Goal: Information Seeking & Learning: Learn about a topic

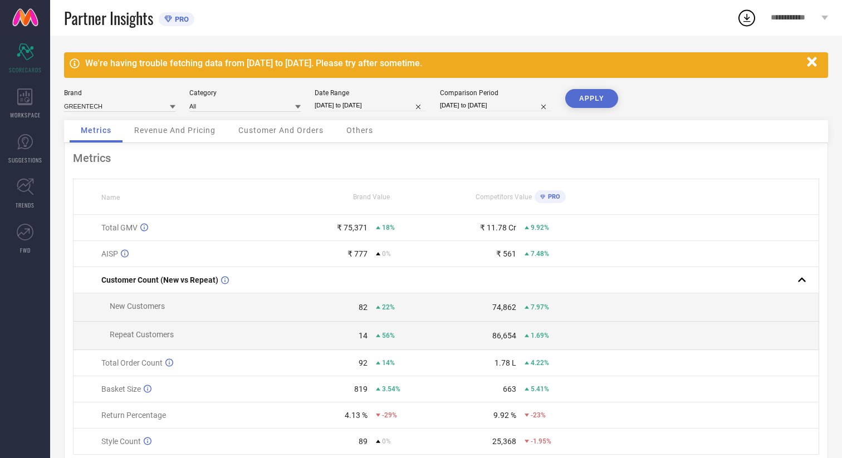
click at [368, 103] on input "[DATE] to [DATE]" at bounding box center [370, 106] width 111 height 12
select select "7"
select select "2025"
select select "8"
select select "2025"
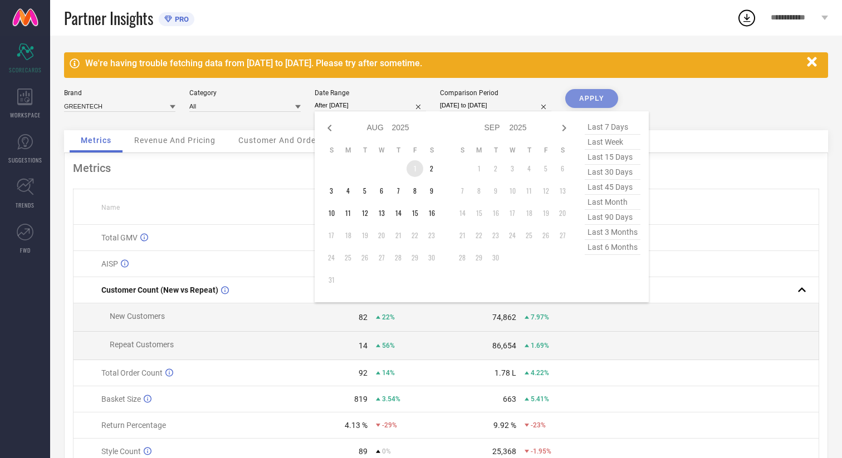
click at [420, 169] on td "1" at bounding box center [415, 168] width 17 height 17
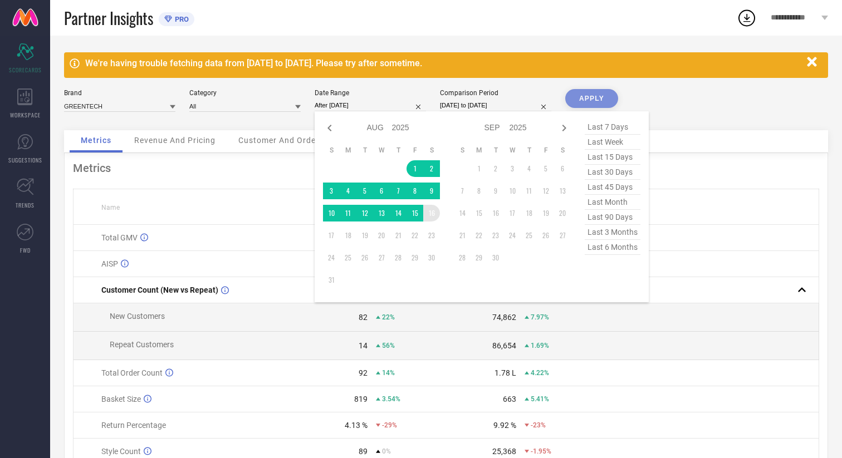
type input "[DATE] to [DATE]"
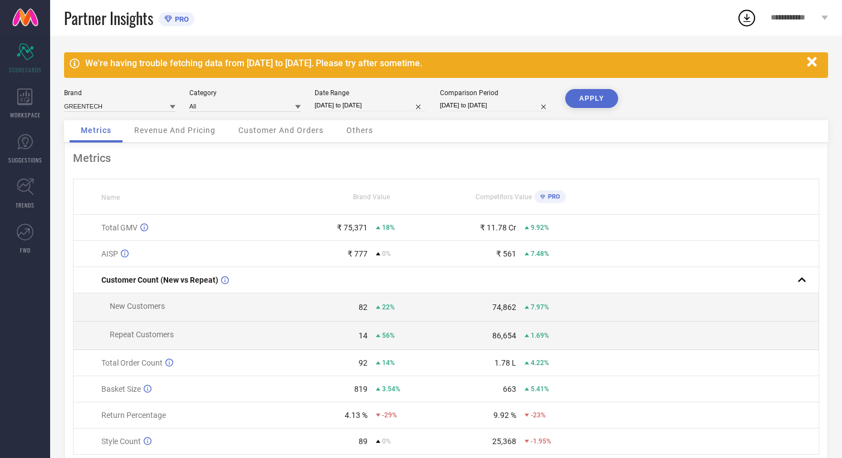
click at [505, 110] on input "[DATE] to [DATE]" at bounding box center [495, 106] width 111 height 12
select select "6"
select select "2025"
select select "7"
select select "2025"
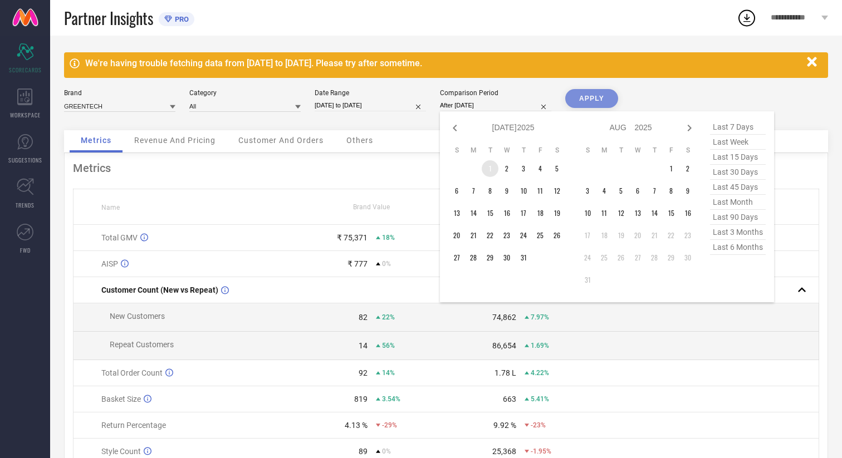
click at [495, 172] on td "1" at bounding box center [490, 168] width 17 height 17
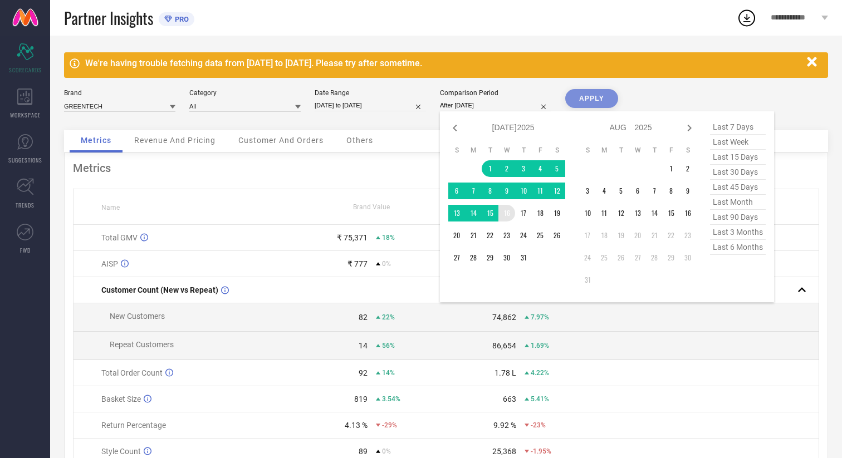
type input "[DATE] to [DATE]"
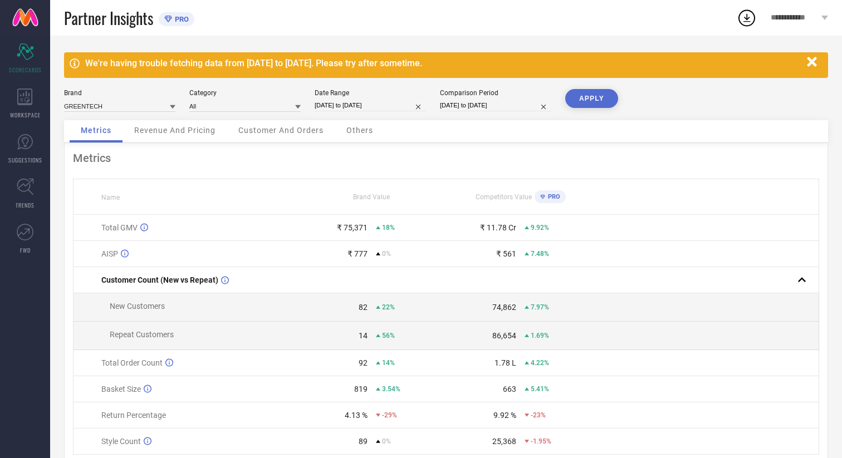
click at [595, 94] on button "APPLY" at bounding box center [591, 98] width 53 height 19
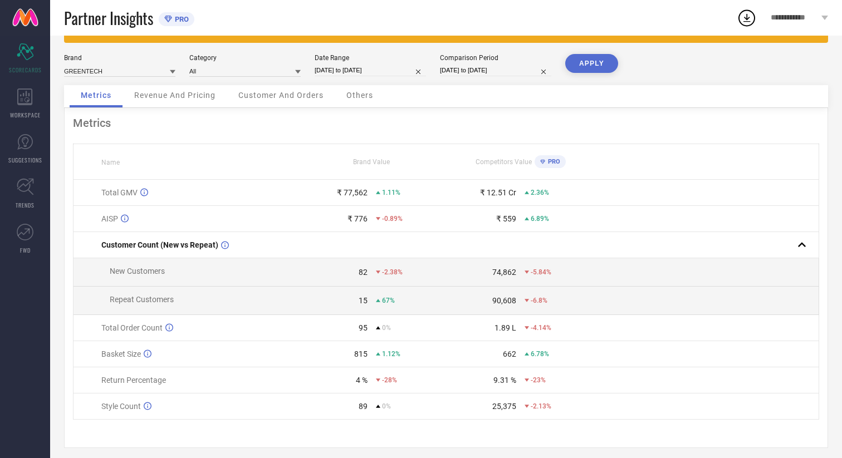
scroll to position [45, 0]
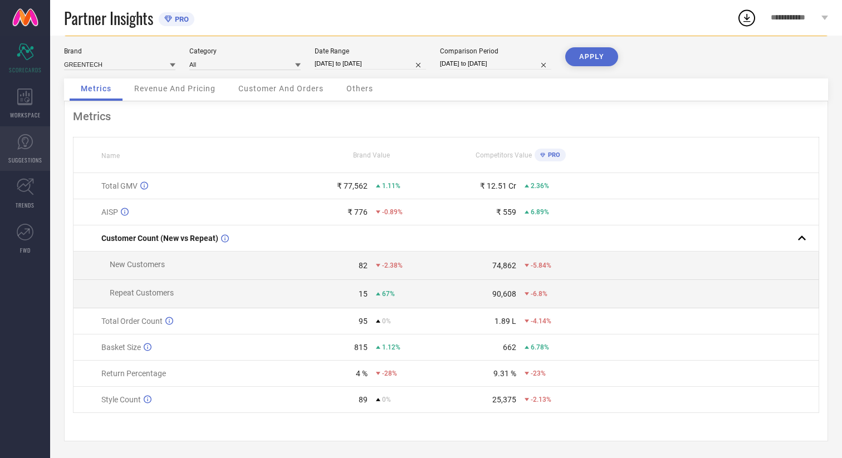
click at [40, 151] on link "SUGGESTIONS" at bounding box center [25, 148] width 50 height 45
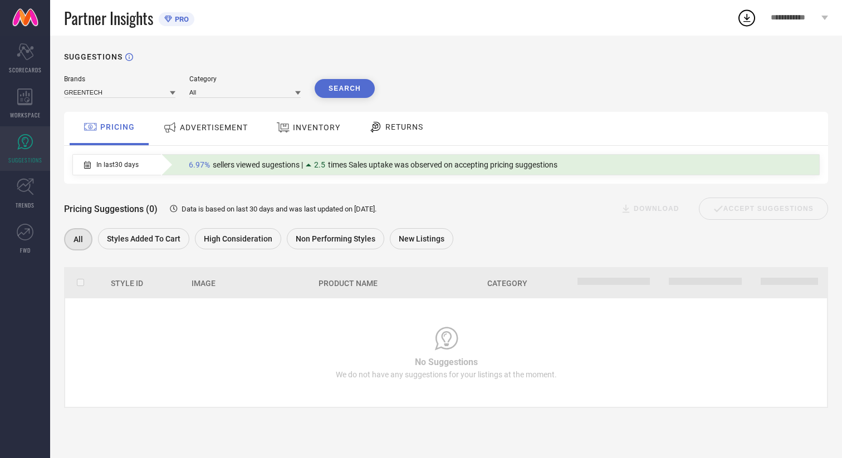
click at [191, 133] on div "ADVERTISEMENT" at bounding box center [205, 128] width 90 height 20
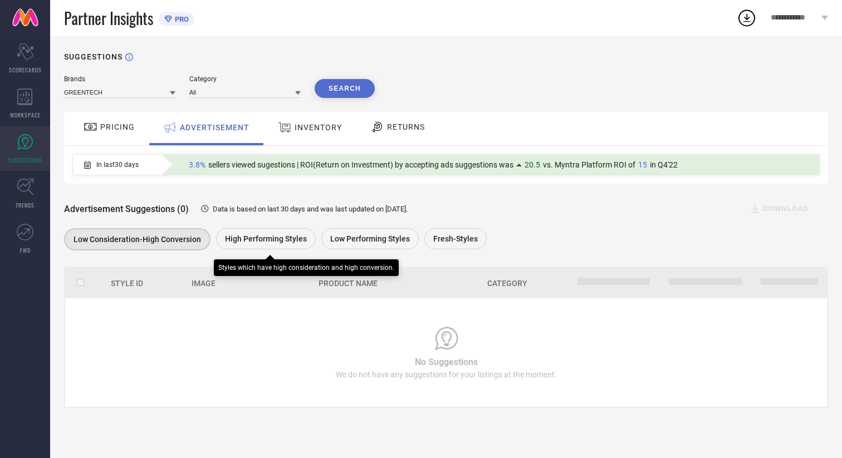
click at [278, 235] on span "High Performing Styles" at bounding box center [266, 238] width 82 height 9
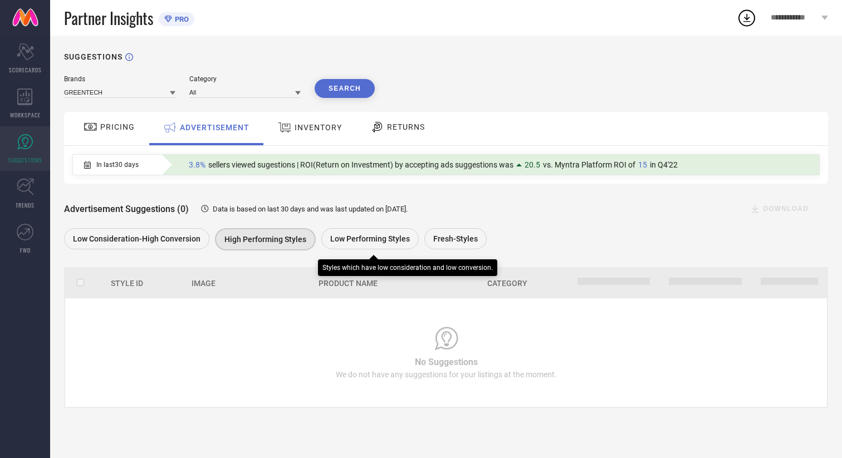
click at [343, 239] on span "Low Performing Styles" at bounding box center [370, 238] width 80 height 9
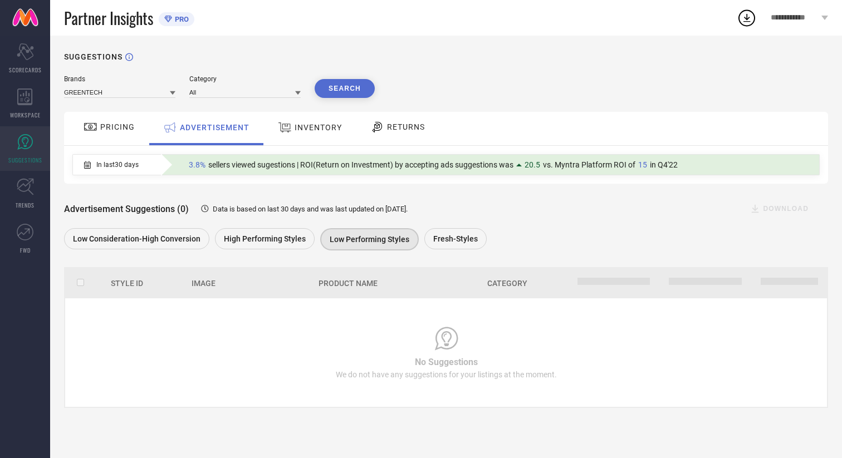
click at [120, 132] on div "PRICING" at bounding box center [109, 127] width 57 height 19
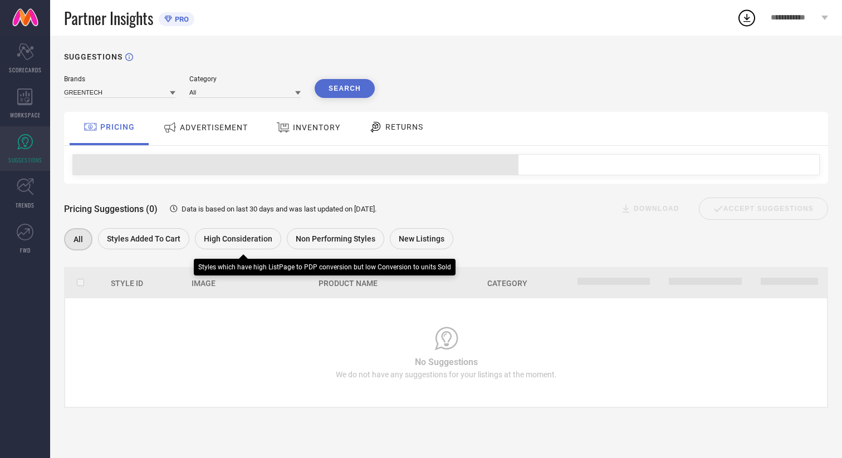
click at [257, 239] on span "High Consideration" at bounding box center [238, 238] width 69 height 9
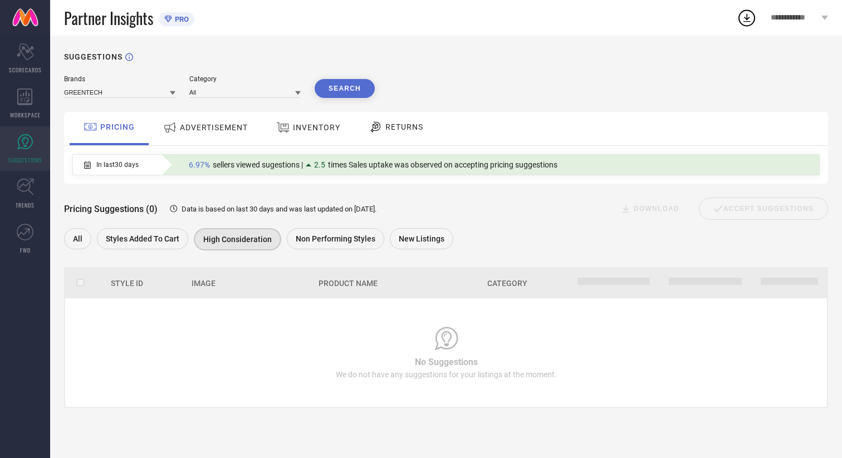
click at [326, 125] on span "INVENTORY" at bounding box center [316, 127] width 47 height 9
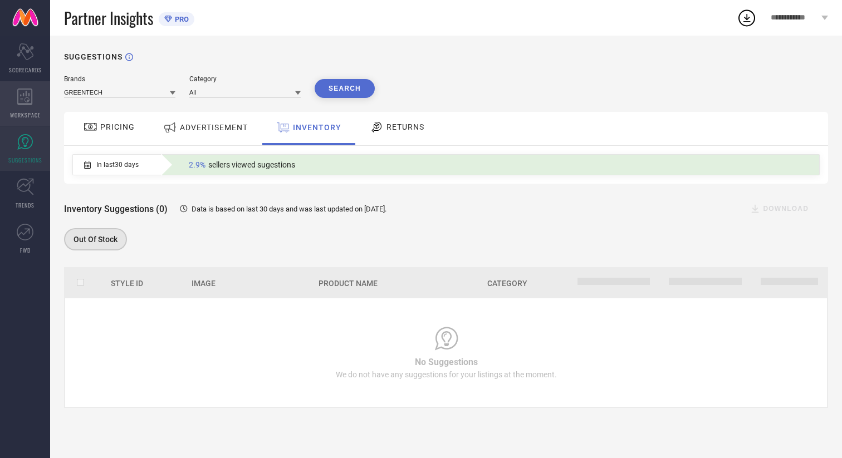
click at [38, 94] on div "WORKSPACE" at bounding box center [25, 103] width 50 height 45
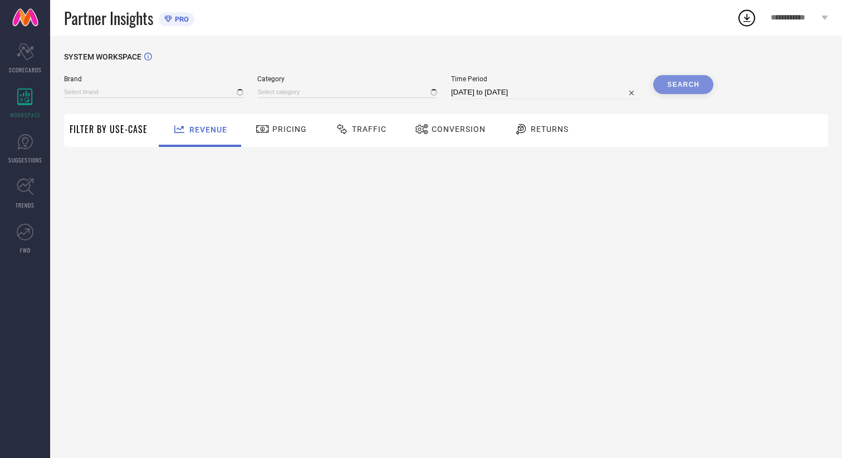
type input "GREENTECH"
type input "All"
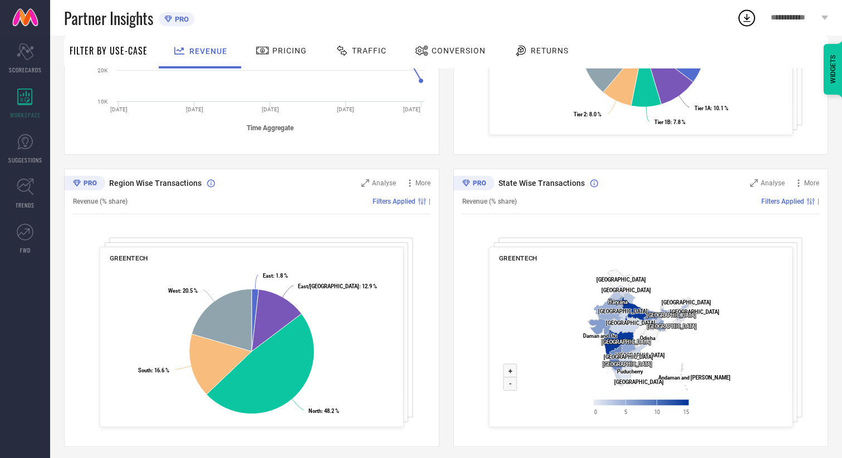
scroll to position [321, 0]
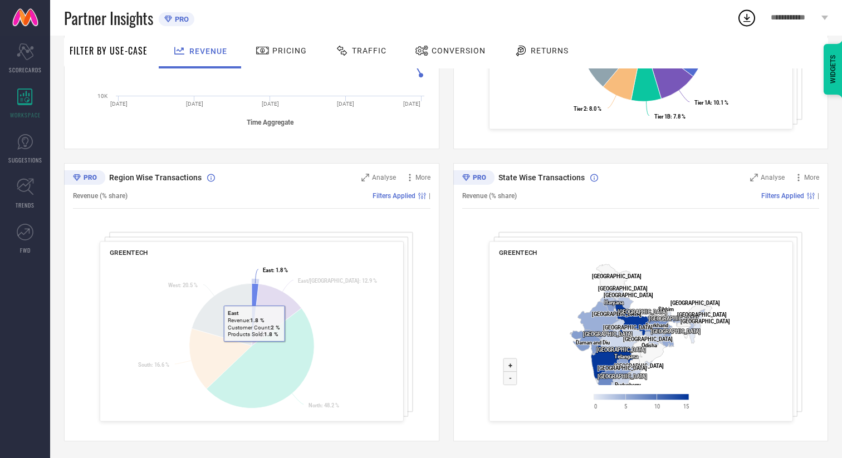
click at [254, 298] on icon at bounding box center [255, 314] width 7 height 62
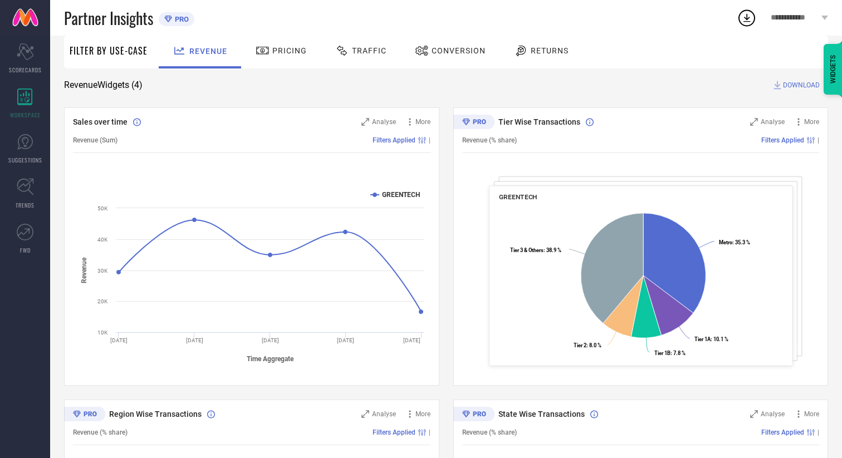
scroll to position [61, 0]
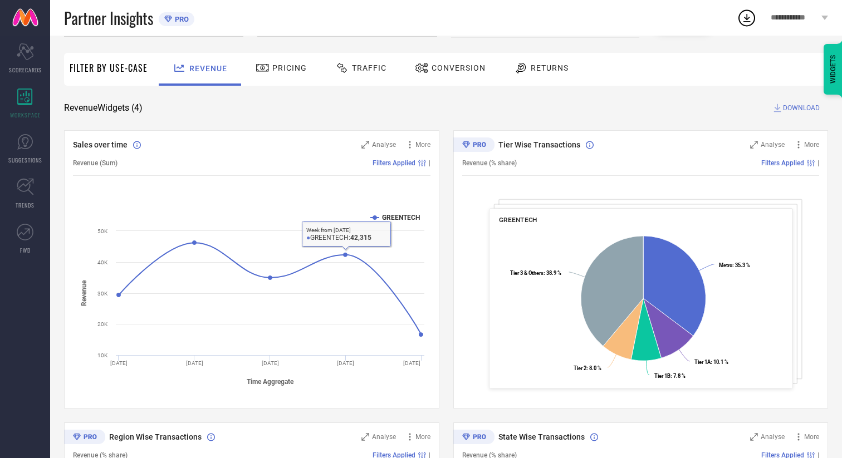
click at [278, 65] on span "Pricing" at bounding box center [289, 67] width 35 height 9
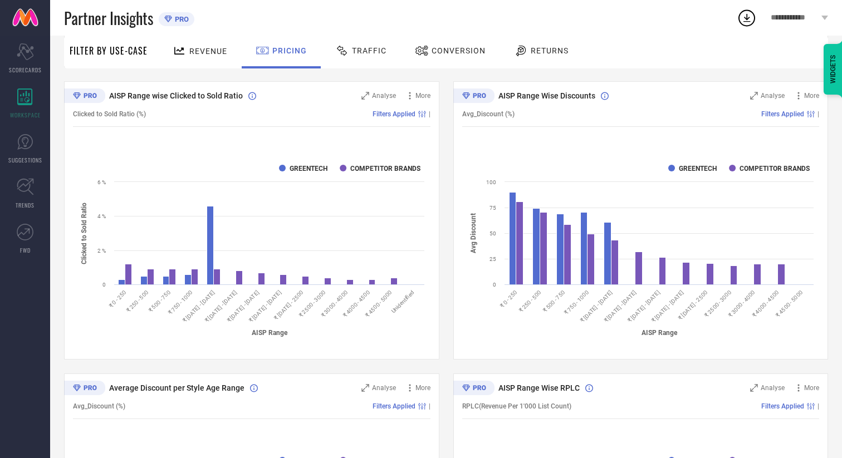
scroll to position [404, 0]
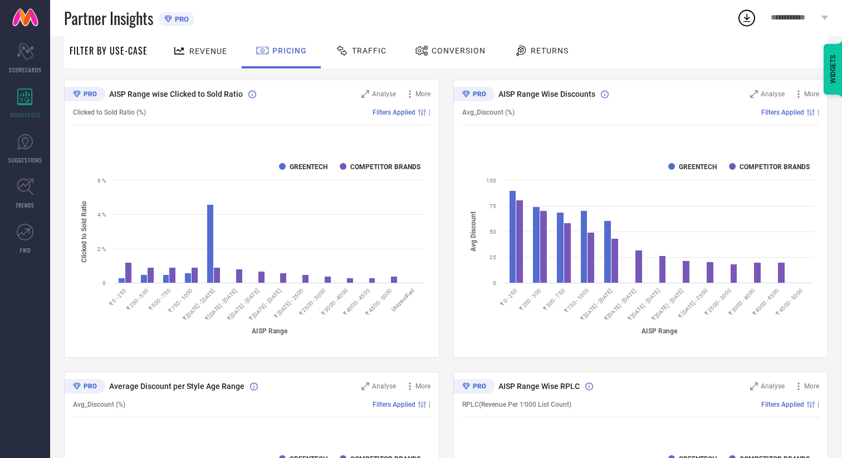
click at [344, 51] on icon at bounding box center [342, 50] width 14 height 13
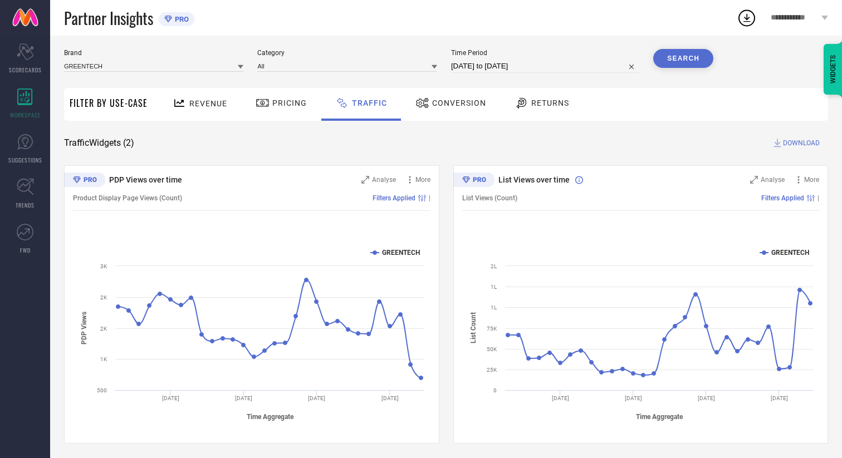
scroll to position [28, 0]
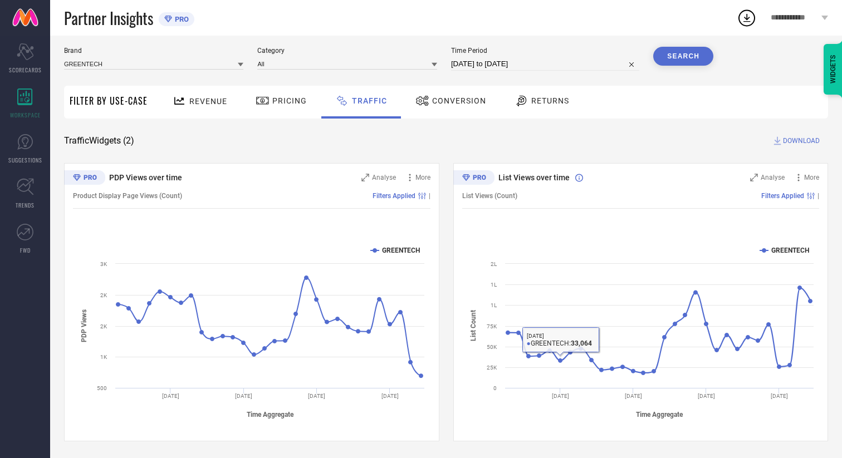
click at [453, 97] on span "Conversion" at bounding box center [459, 100] width 54 height 9
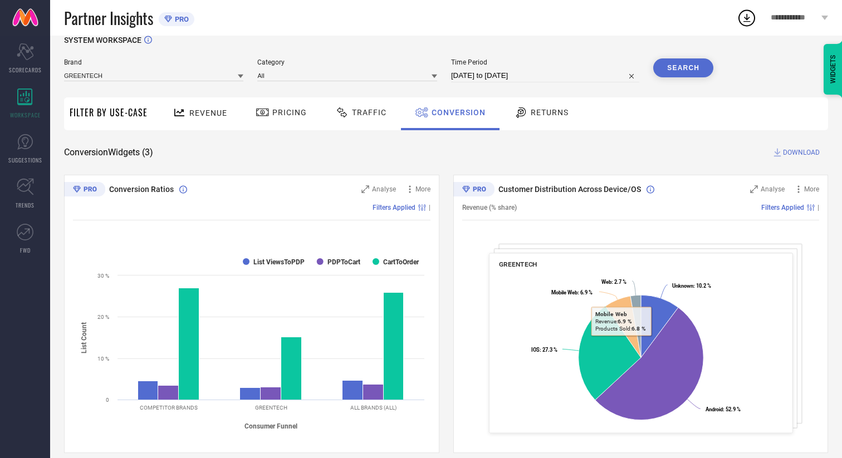
scroll to position [0, 0]
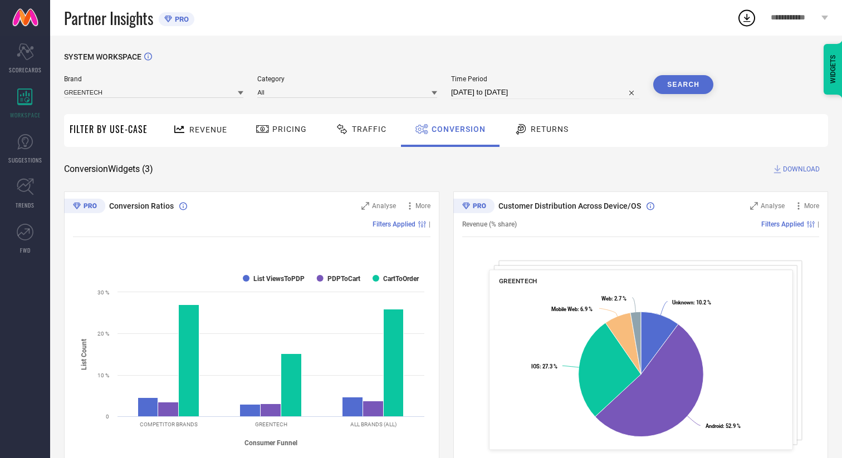
click at [566, 131] on div "Returns" at bounding box center [541, 129] width 60 height 19
